Goal: Navigation & Orientation: Understand site structure

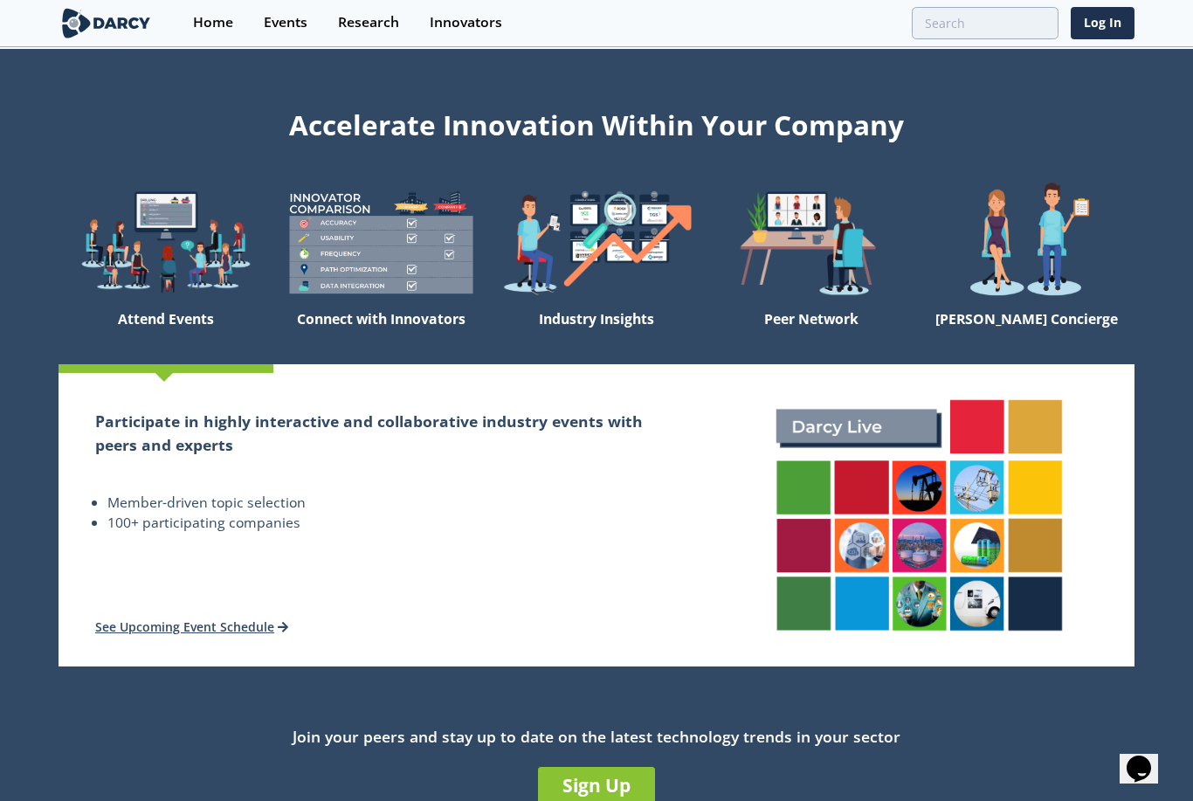
click at [217, 17] on div "Home" at bounding box center [213, 23] width 40 height 14
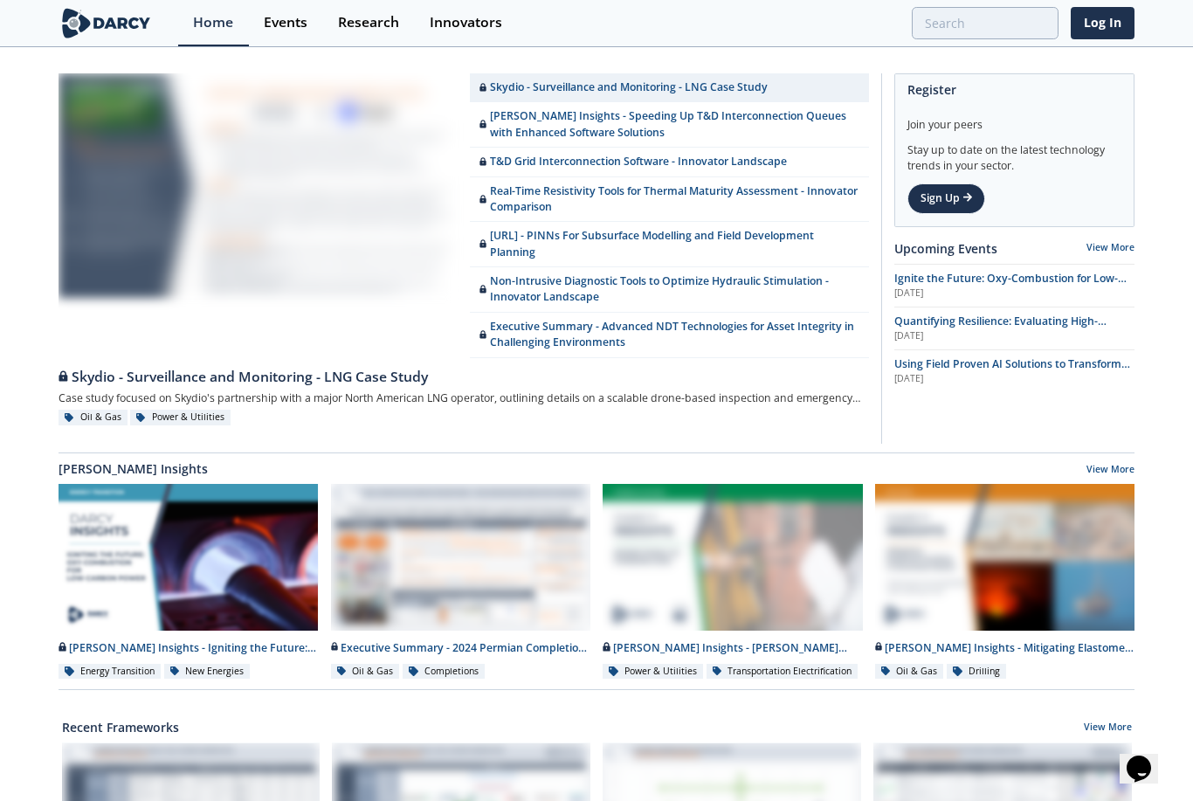
click at [292, 38] on link "Events" at bounding box center [286, 23] width 74 height 46
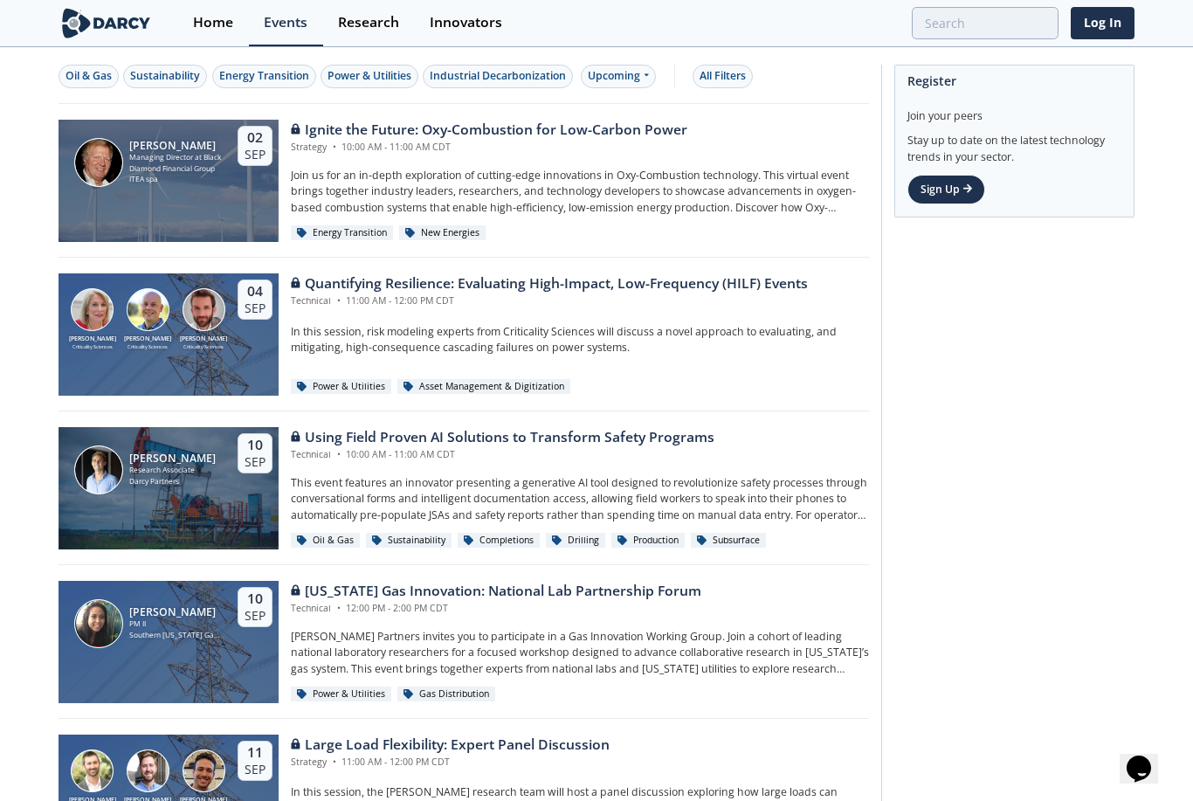
click at [364, 30] on div "Research" at bounding box center [368, 23] width 61 height 14
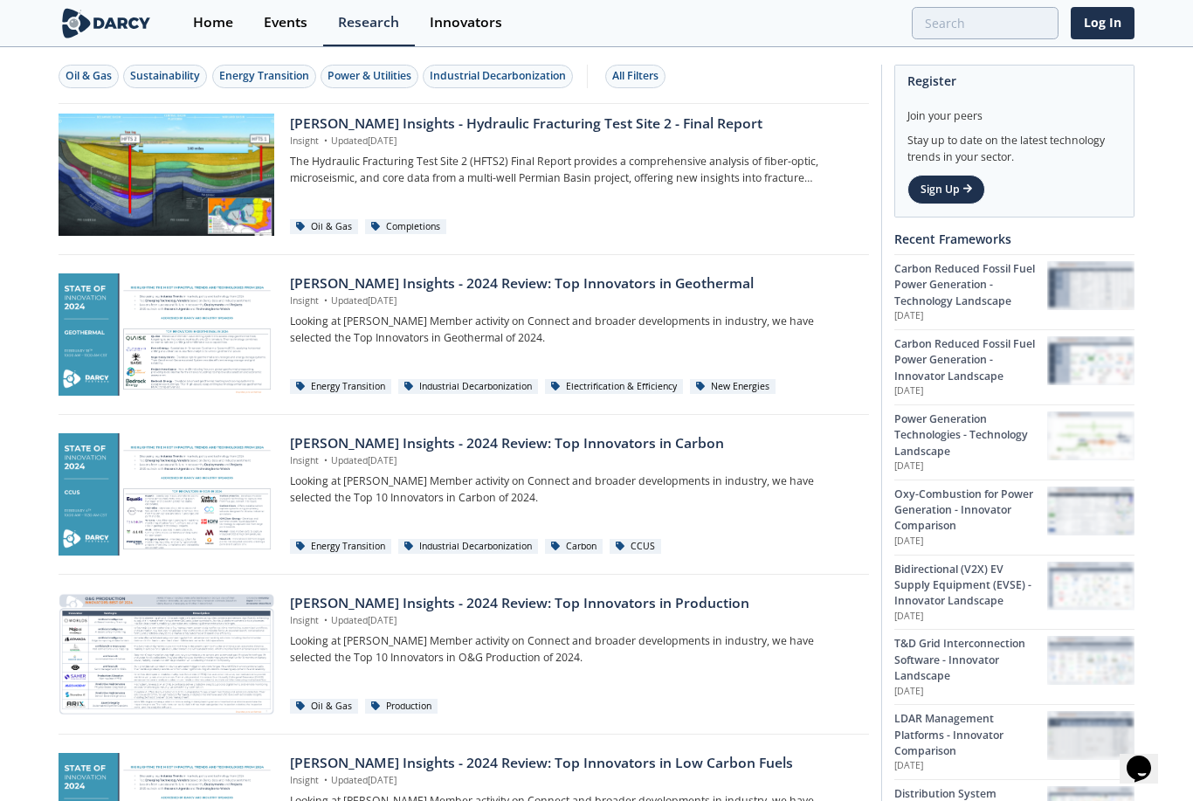
click at [439, 43] on link "Innovators" at bounding box center [466, 23] width 103 height 46
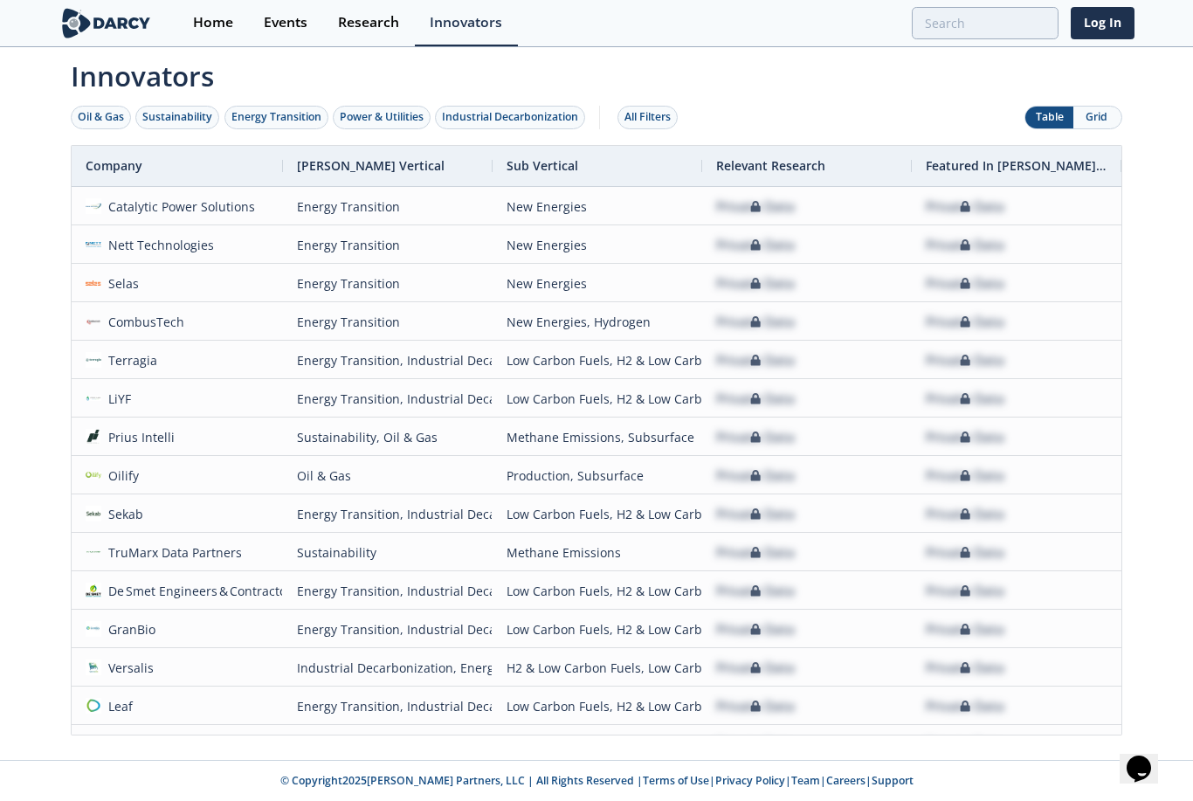
click at [100, 38] on img at bounding box center [105, 23] width 95 height 31
